Goal: Information Seeking & Learning: Find contact information

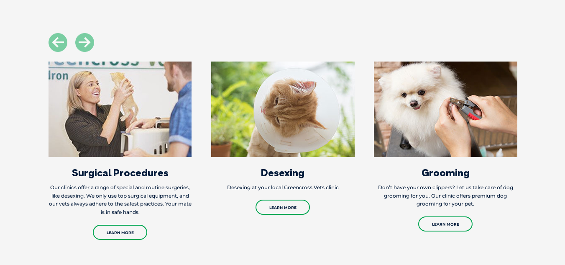
scroll to position [991, 0]
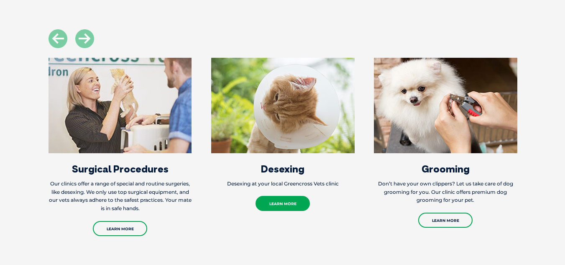
click at [287, 199] on link "Learn More" at bounding box center [282, 203] width 54 height 15
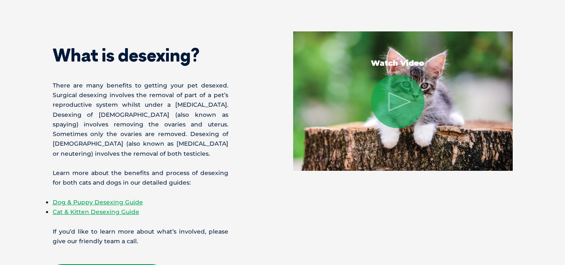
scroll to position [630, 0]
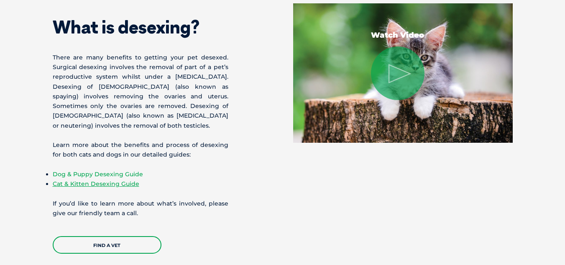
click at [105, 175] on link "Dog & Puppy Desexing Guide" at bounding box center [98, 174] width 90 height 8
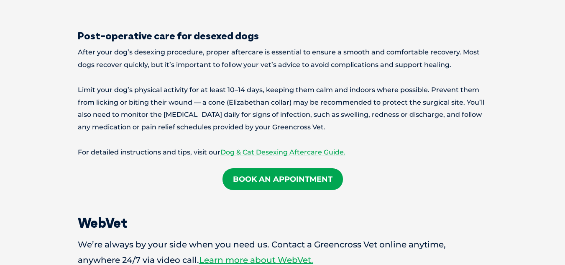
scroll to position [1455, 0]
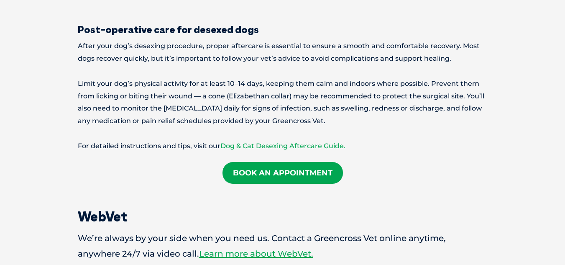
click at [289, 142] on link "Dog & Cat Desexing Aftercare Guide." at bounding box center [282, 146] width 125 height 8
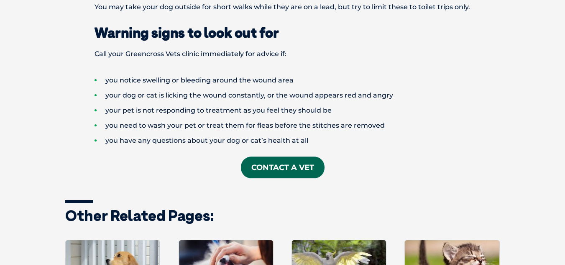
scroll to position [1013, 0]
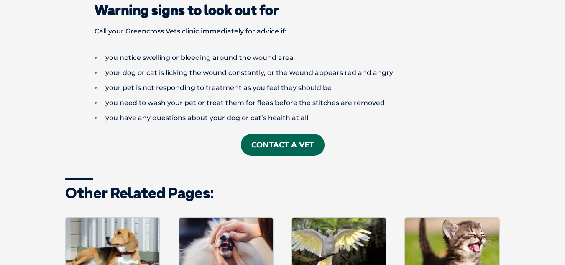
click at [276, 145] on link "Contact a Vet" at bounding box center [283, 145] width 84 height 22
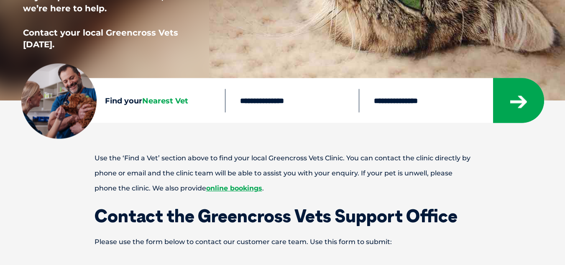
scroll to position [258, 0]
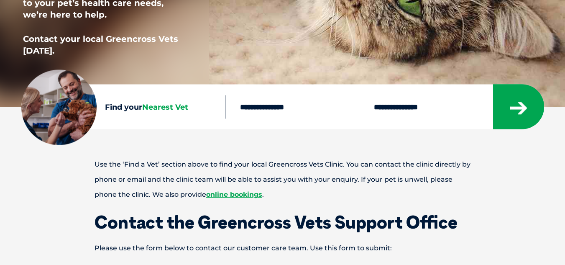
click at [300, 110] on input "text" at bounding box center [292, 106] width 134 height 23
type input "****"
click at [403, 108] on select "**********" at bounding box center [426, 106] width 134 height 23
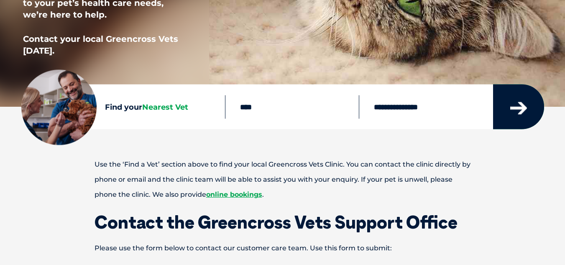
click at [517, 107] on icon "submit" at bounding box center [518, 108] width 17 height 13
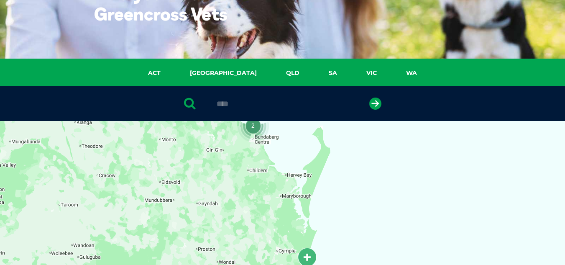
scroll to position [192, 0]
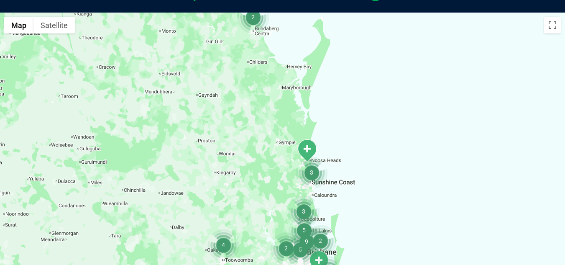
click at [312, 171] on img "3" at bounding box center [312, 172] width 32 height 32
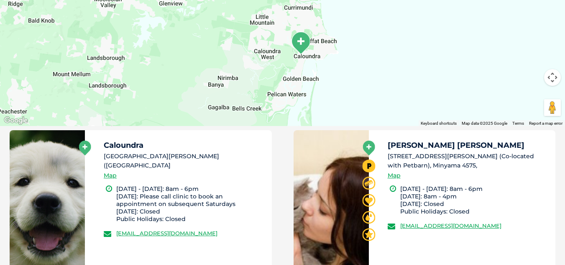
scroll to position [409, 0]
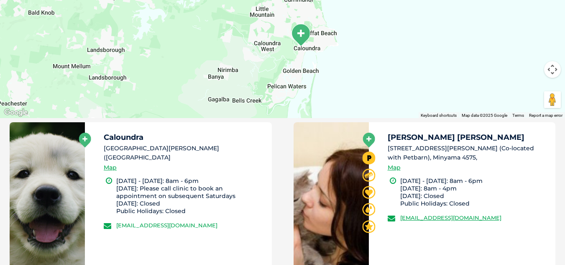
click at [174, 225] on link "[EMAIL_ADDRESS][DOMAIN_NAME]" at bounding box center [166, 225] width 101 height 7
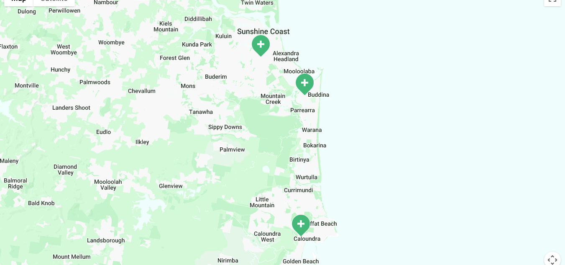
scroll to position [192, 0]
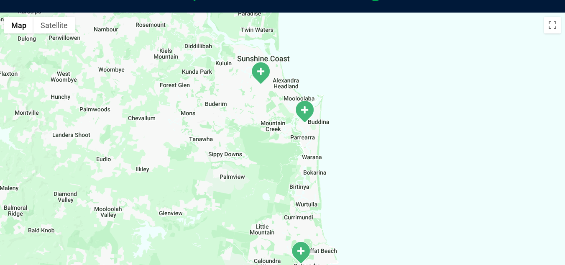
click at [482, 111] on div "To navigate, press the arrow keys." at bounding box center [282, 174] width 565 height 323
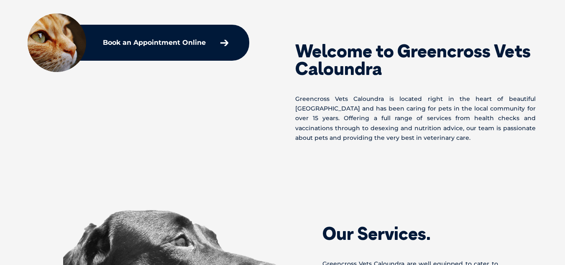
scroll to position [190, 0]
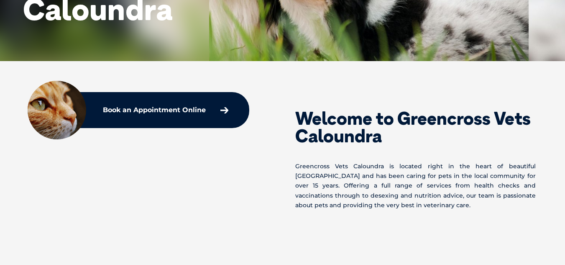
drag, startPoint x: 553, startPoint y: 41, endPoint x: 563, endPoint y: 71, distance: 32.5
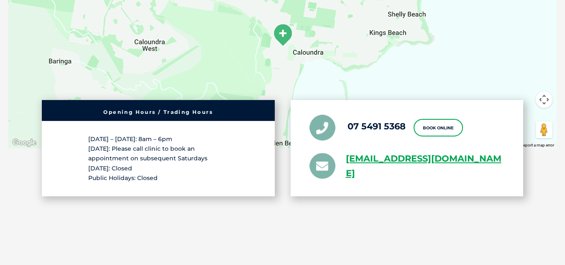
scroll to position [1404, 0]
